Goal: Transaction & Acquisition: Purchase product/service

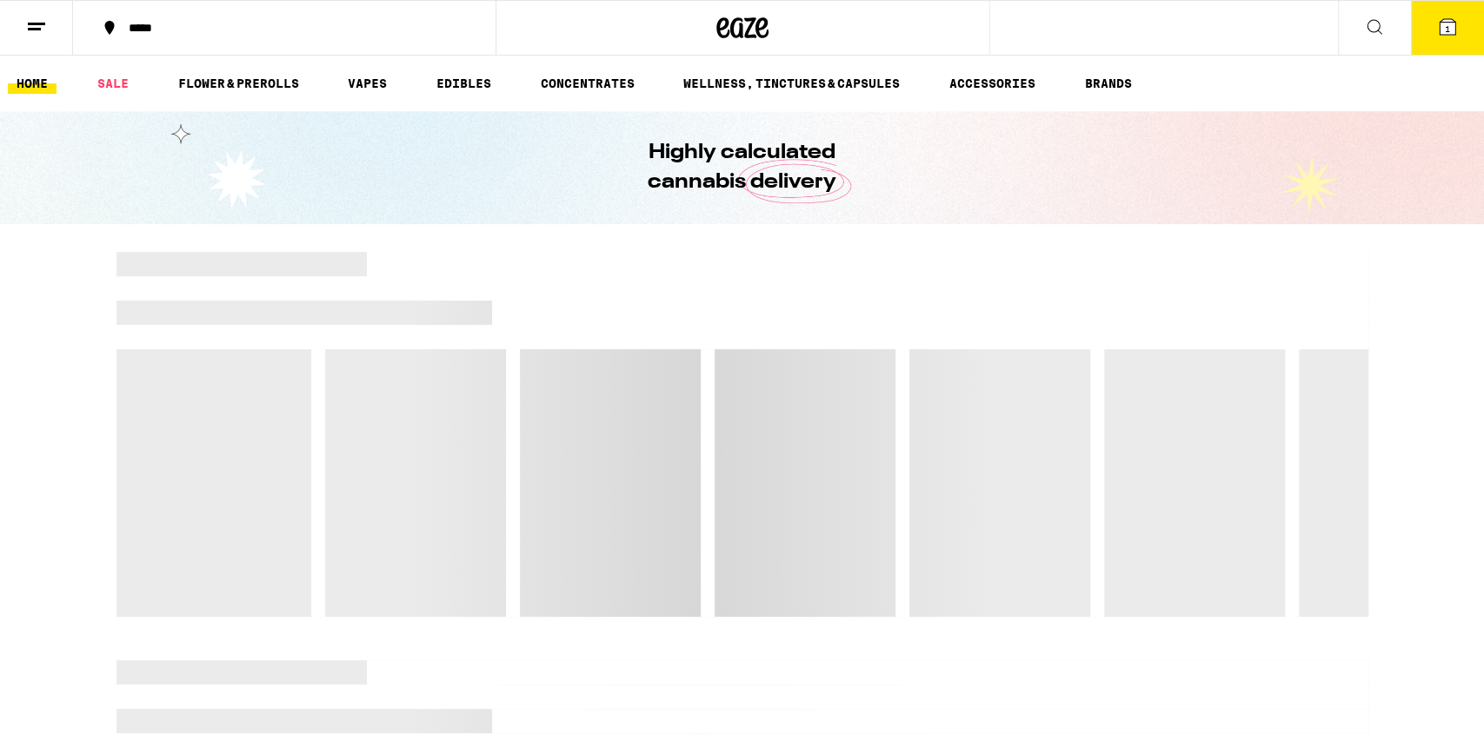
click at [1382, 28] on icon at bounding box center [1374, 27] width 21 height 21
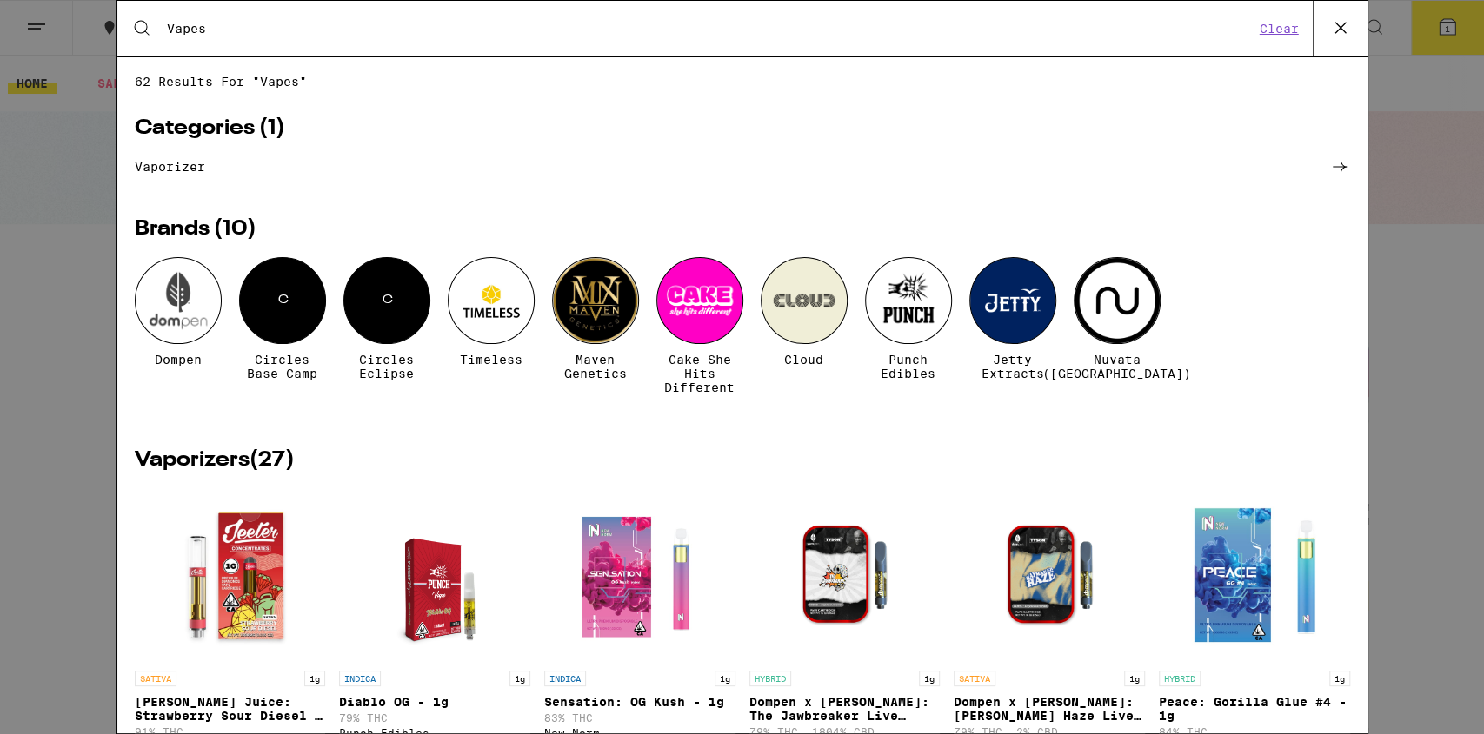
type input "Vapes"
click at [191, 168] on link "vaporizer" at bounding box center [742, 166] width 1215 height 21
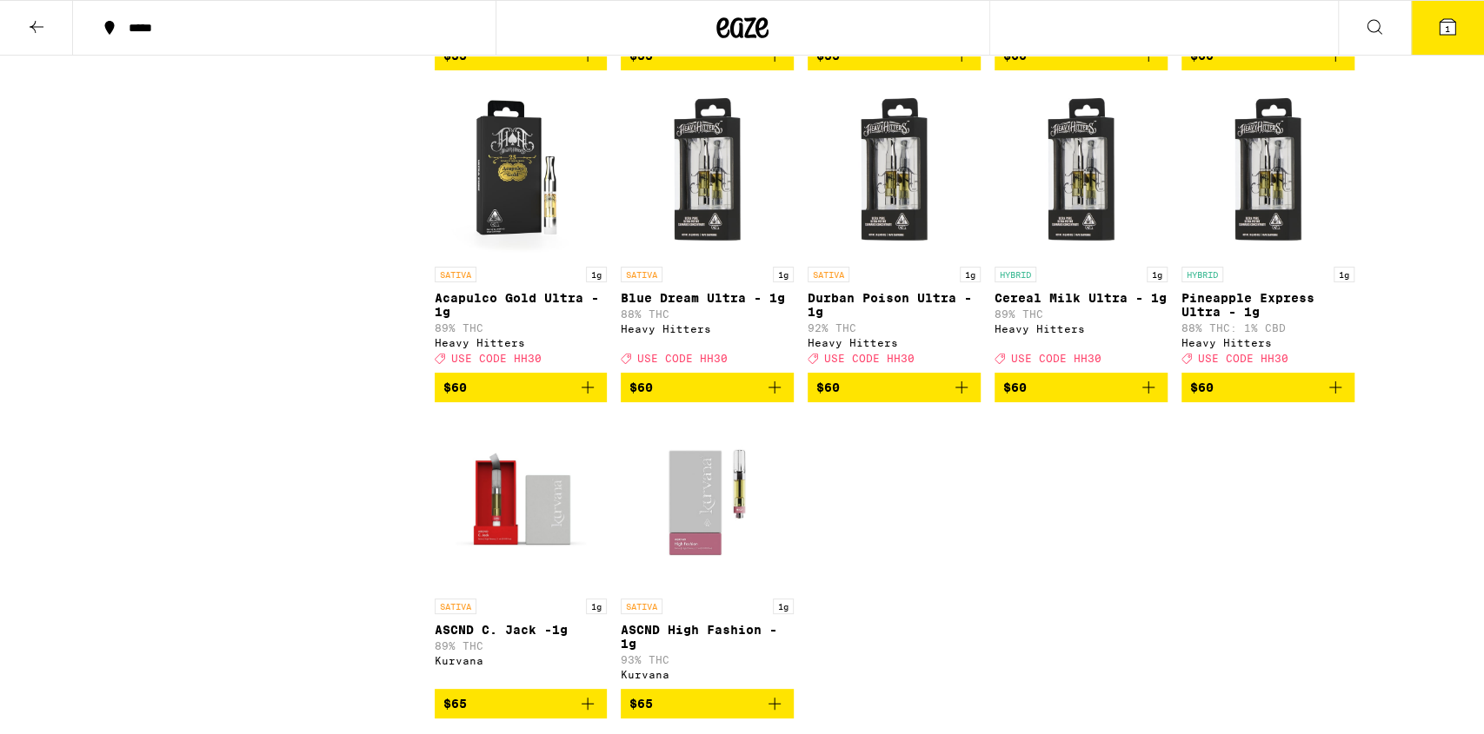
scroll to position [3950, 0]
